Goal: Task Accomplishment & Management: Manage account settings

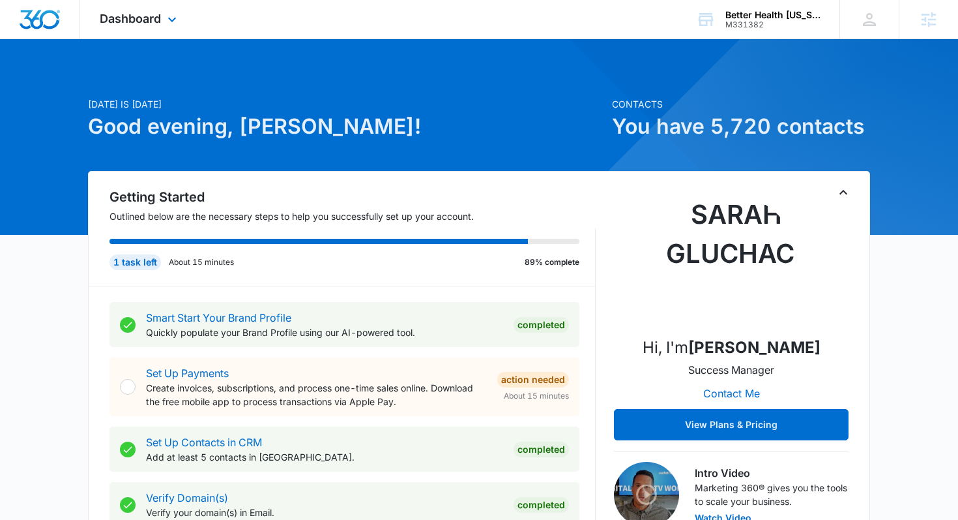
click at [164, 21] on div "Dashboard Apps Reputation Forms CRM Email Social POS Content Ads Intelligence F…" at bounding box center [139, 19] width 119 height 38
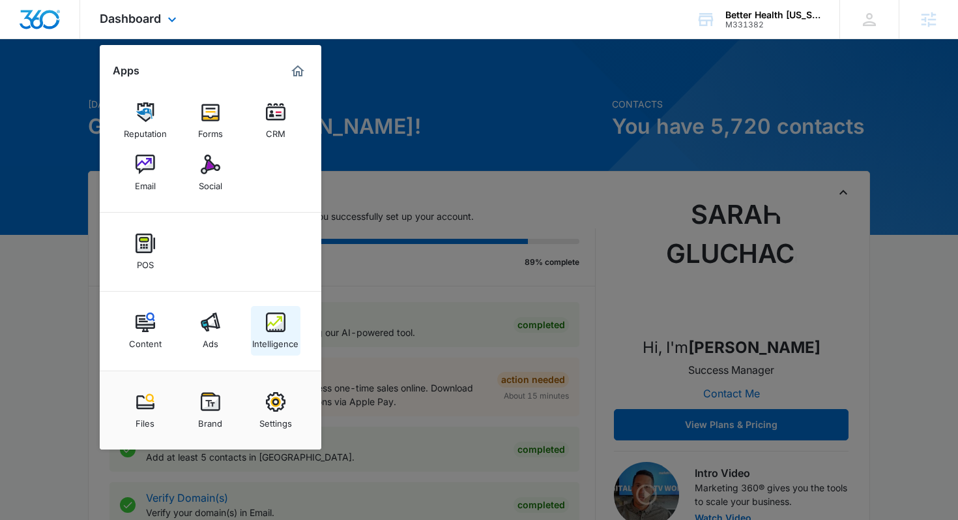
click at [278, 316] on img at bounding box center [276, 322] width 20 height 20
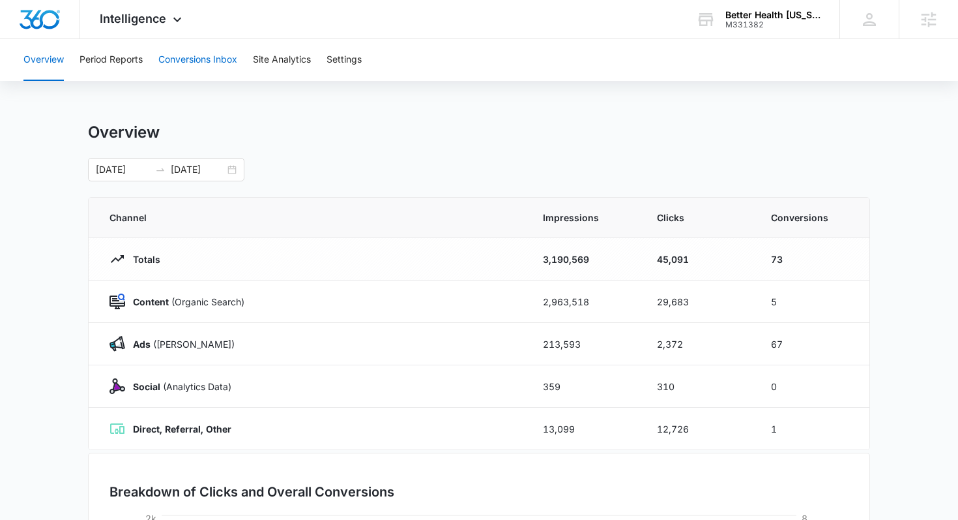
click at [179, 56] on button "Conversions Inbox" at bounding box center [197, 60] width 79 height 42
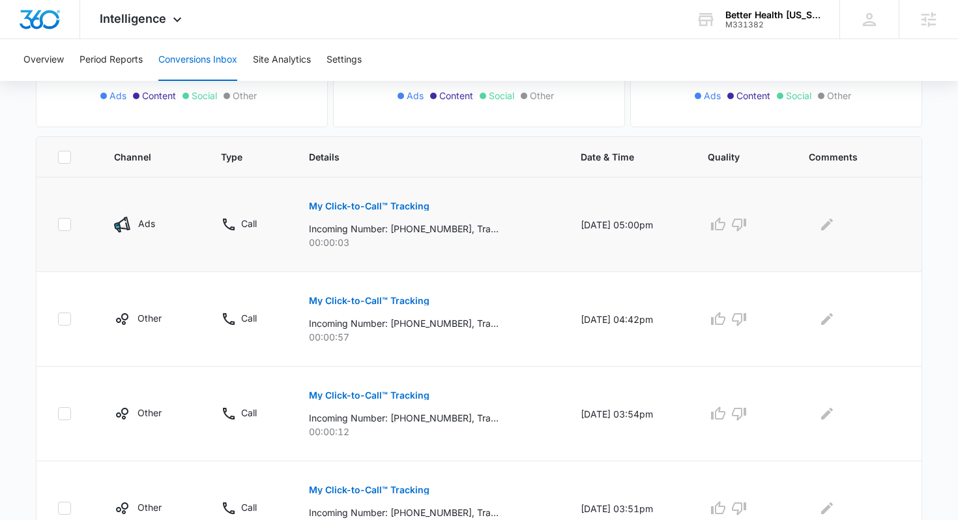
scroll to position [369, 0]
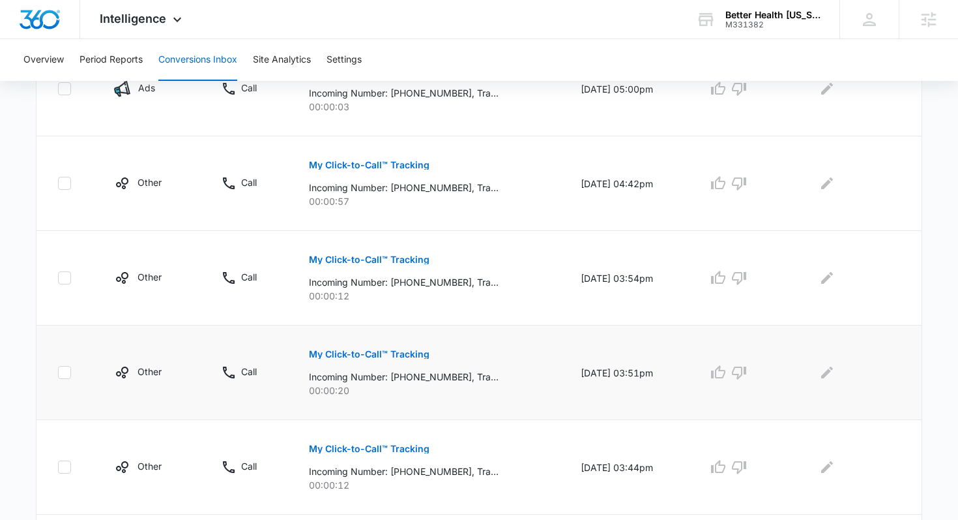
click at [337, 358] on p "My Click-to-Call™ Tracking" at bounding box center [369, 353] width 121 height 9
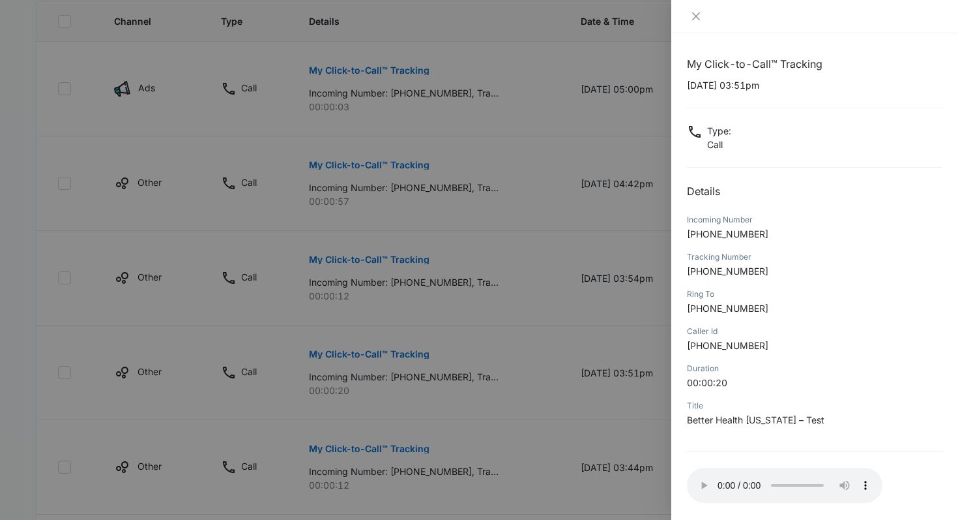
click at [406, 233] on div at bounding box center [479, 260] width 958 height 520
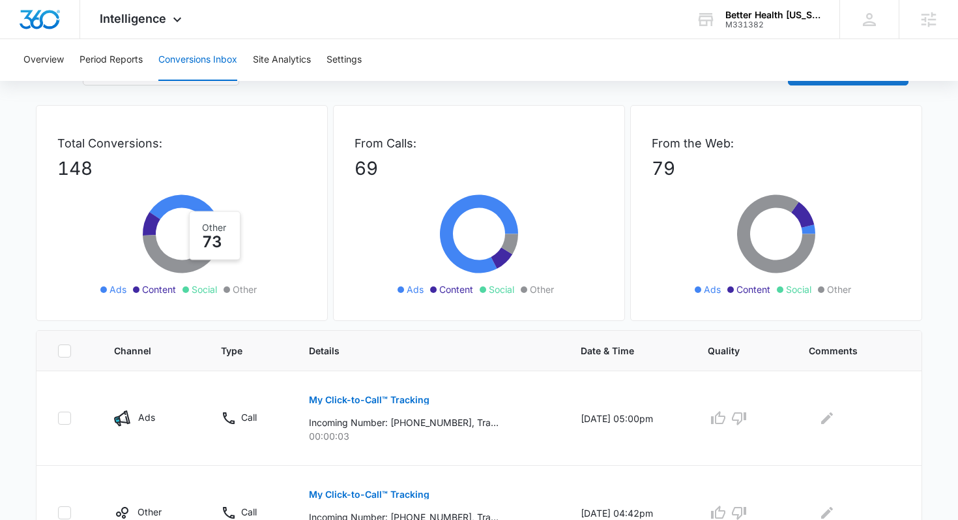
scroll to position [0, 0]
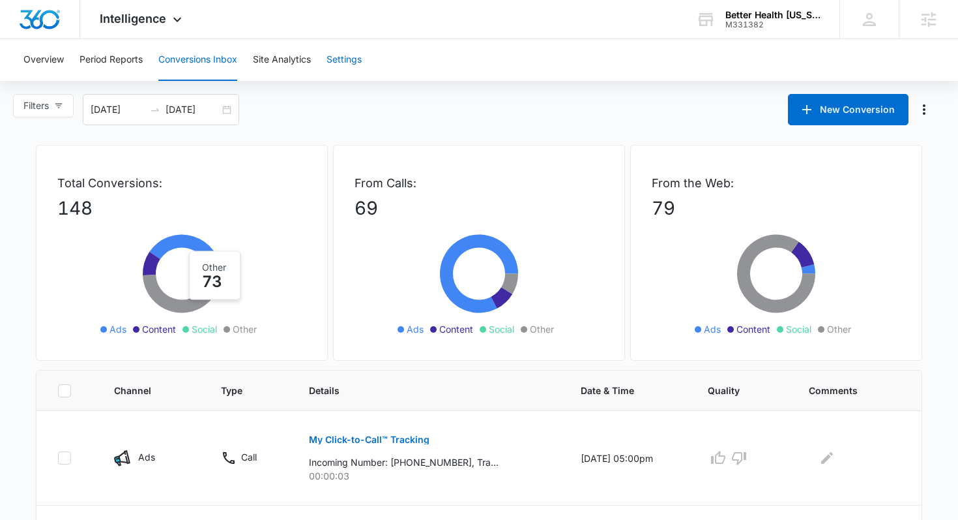
click at [357, 58] on button "Settings" at bounding box center [344, 60] width 35 height 42
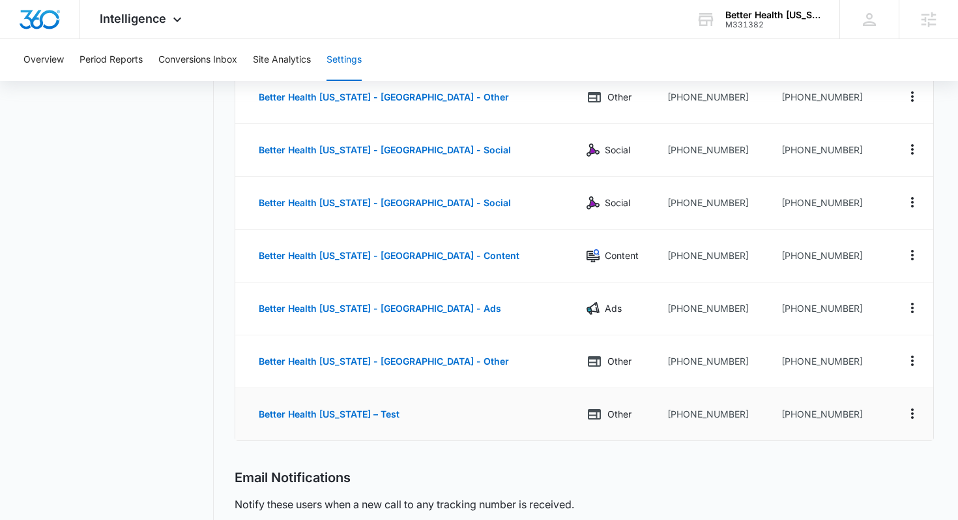
scroll to position [284, 0]
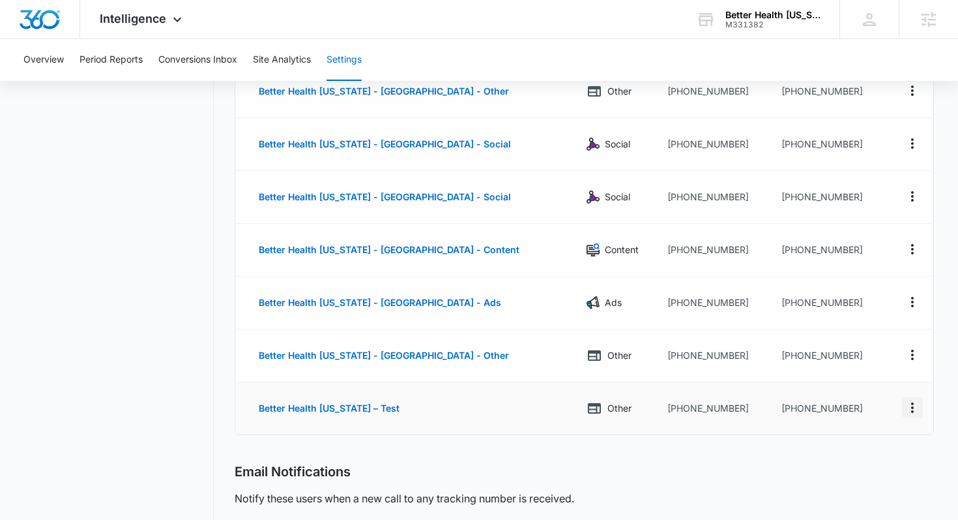
click at [913, 407] on icon "Actions" at bounding box center [912, 407] width 3 height 10
click at [858, 390] on div "Edit" at bounding box center [851, 393] width 27 height 9
select select "OTHER"
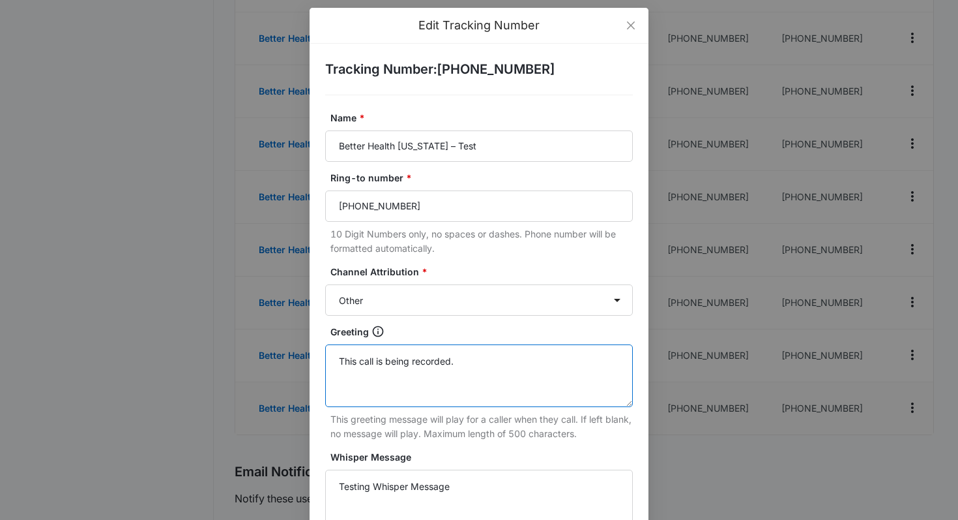
click at [473, 370] on textarea "This call is being recorded." at bounding box center [479, 375] width 308 height 63
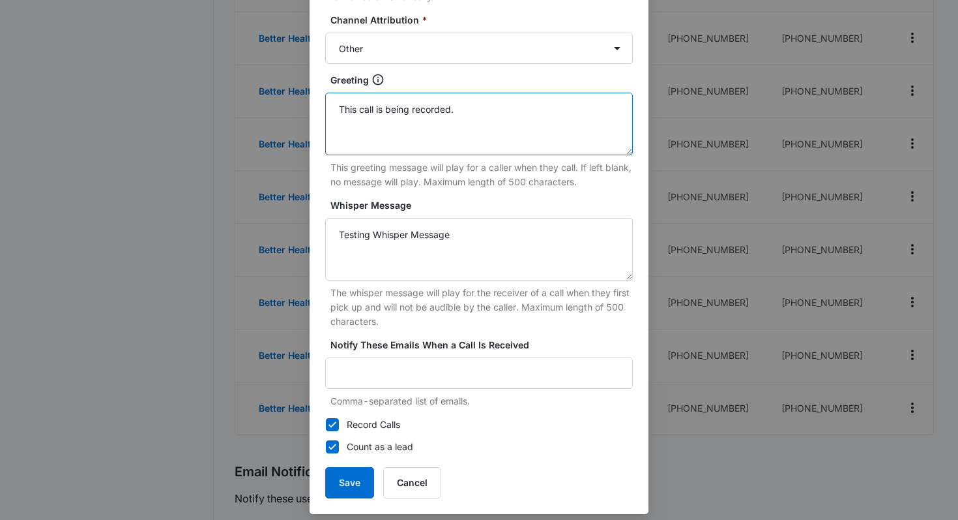
scroll to position [267, 0]
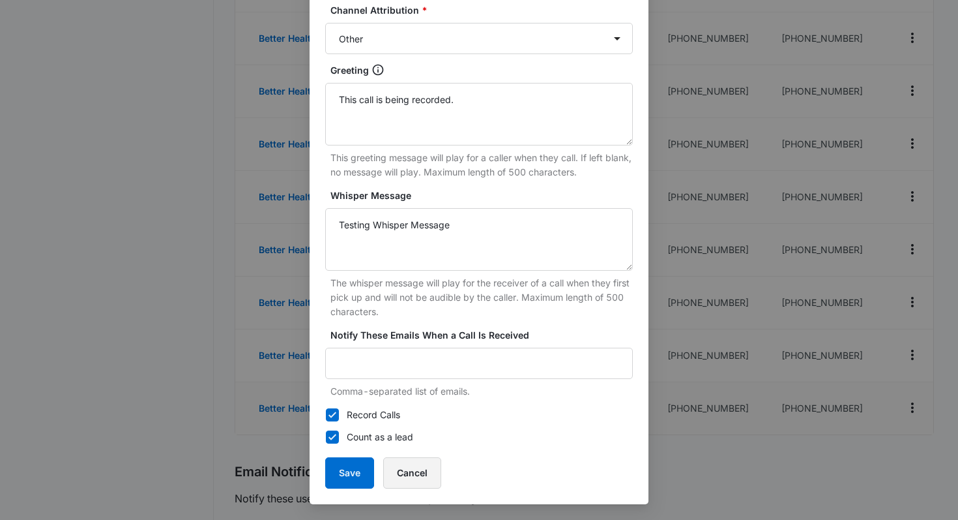
click at [424, 475] on button "Cancel" at bounding box center [412, 472] width 58 height 31
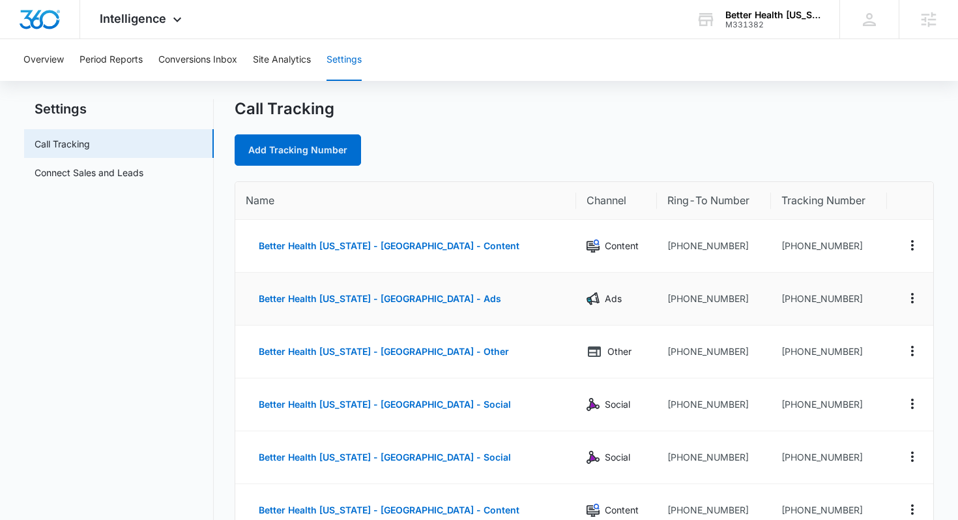
scroll to position [0, 0]
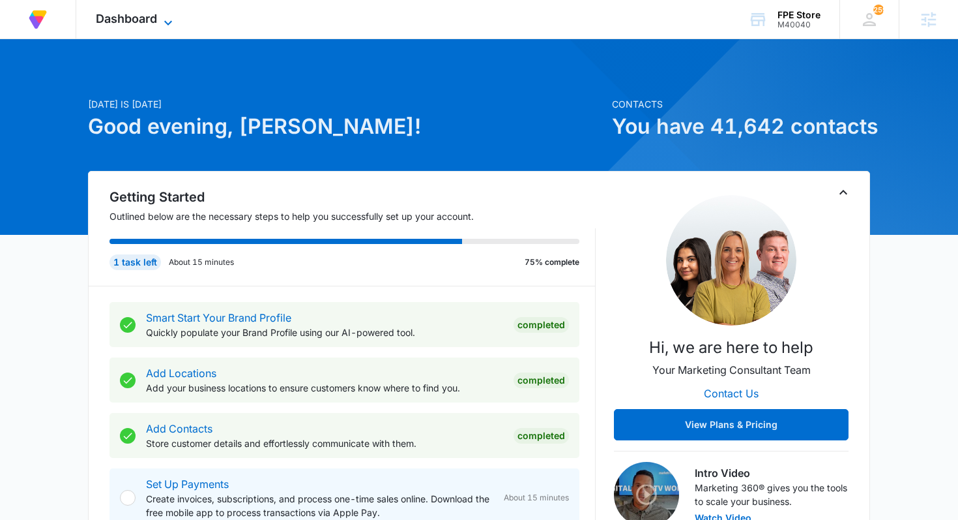
click at [128, 15] on span "Dashboard" at bounding box center [126, 19] width 61 height 14
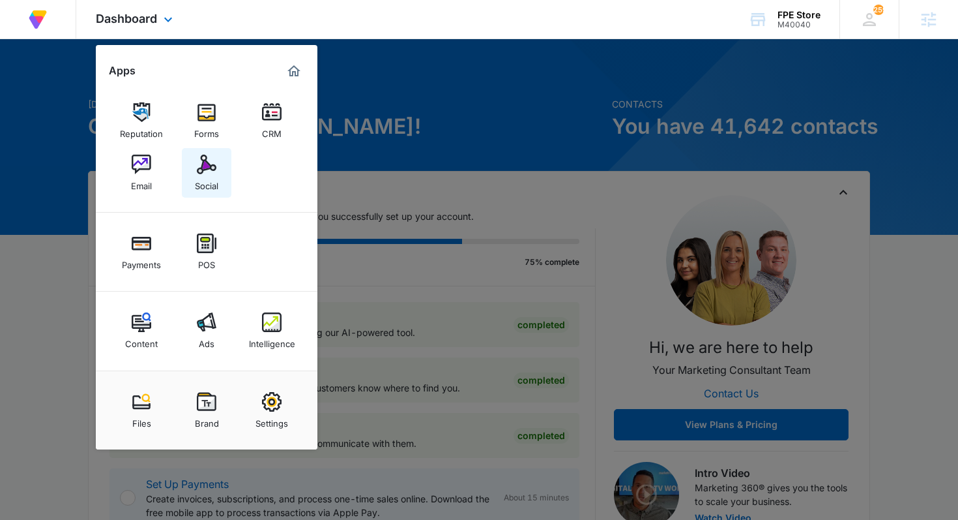
click at [190, 168] on link "Social" at bounding box center [207, 173] width 50 height 50
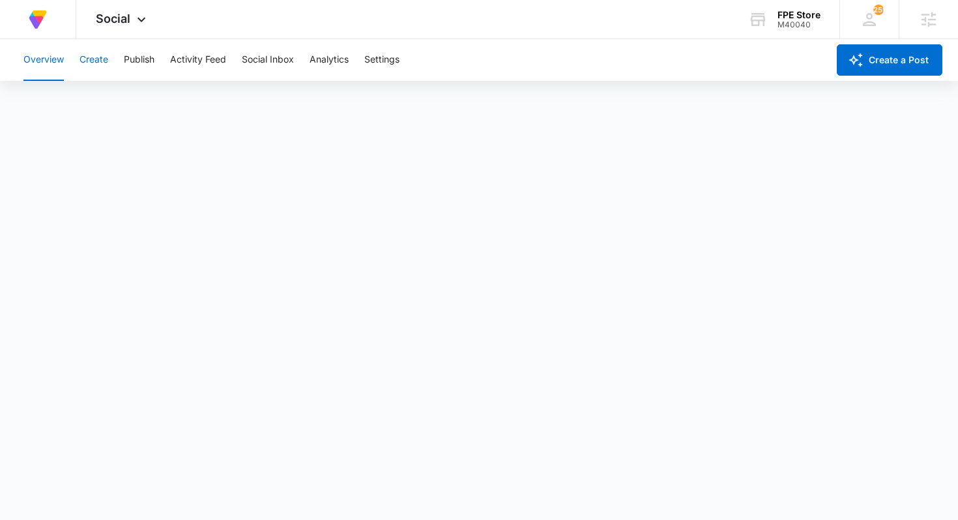
click at [102, 55] on button "Create" at bounding box center [94, 60] width 29 height 42
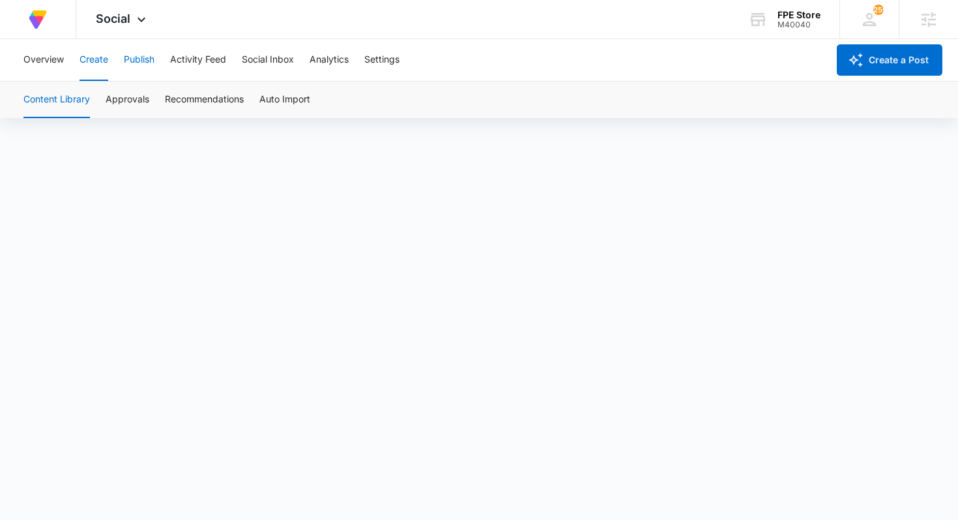
click at [139, 69] on button "Publish" at bounding box center [139, 60] width 31 height 42
click at [95, 68] on button "Create" at bounding box center [94, 60] width 29 height 42
click at [132, 94] on button "Approvals" at bounding box center [128, 99] width 44 height 37
